Goal: Find specific page/section: Find specific page/section

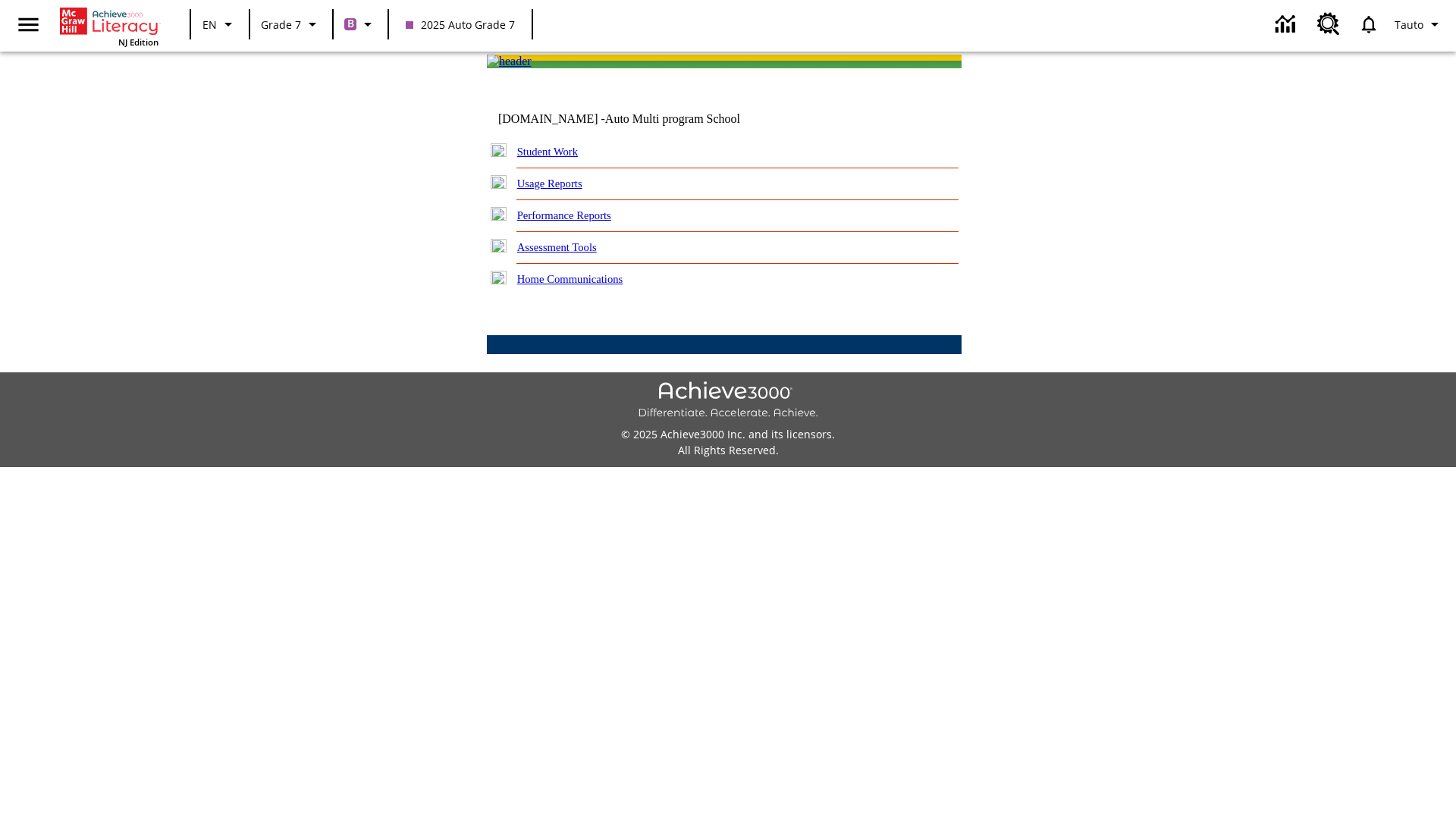
click at [581, 221] on link "Performance Reports" at bounding box center [563, 215] width 94 height 13
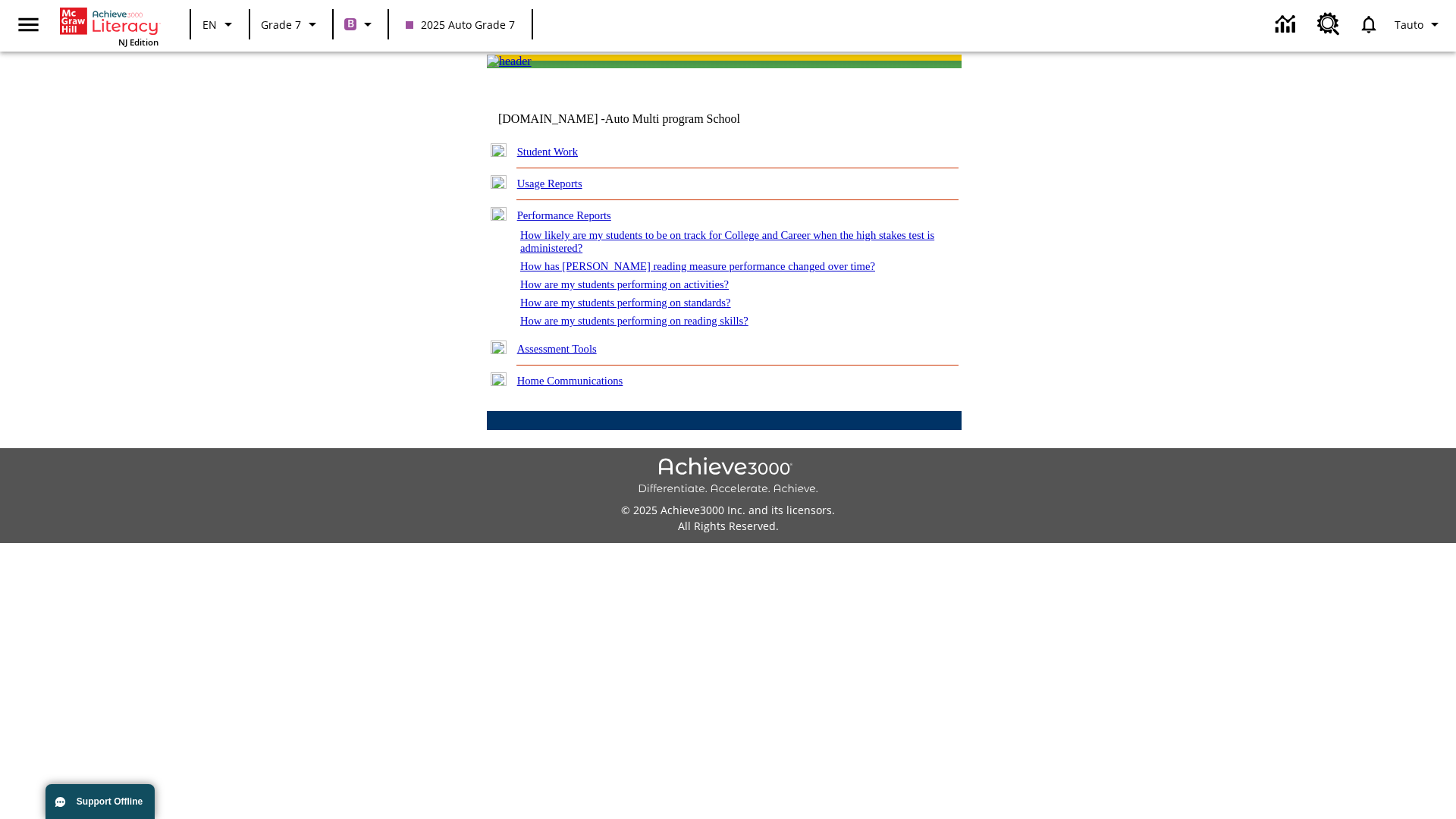
click at [640, 291] on link "How are my students performing on activities?" at bounding box center [625, 284] width 209 height 13
